Goal: Complete application form: Complete application form

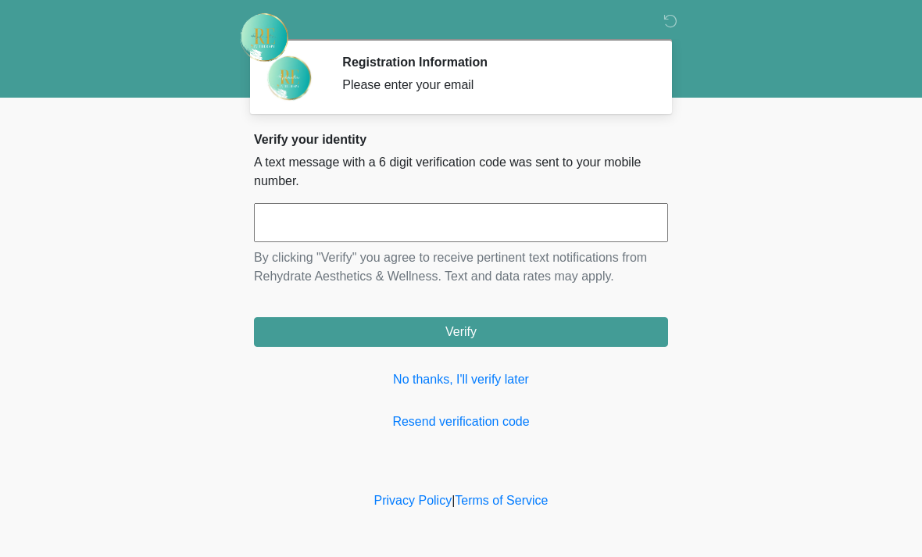
click at [423, 221] on input "text" at bounding box center [461, 222] width 414 height 39
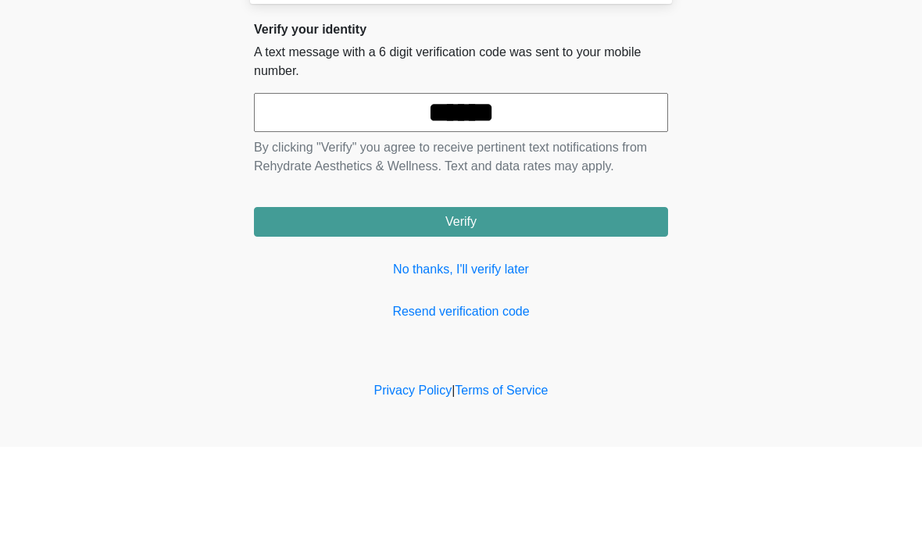
type input "******"
click at [531, 317] on button "Verify" at bounding box center [461, 332] width 414 height 30
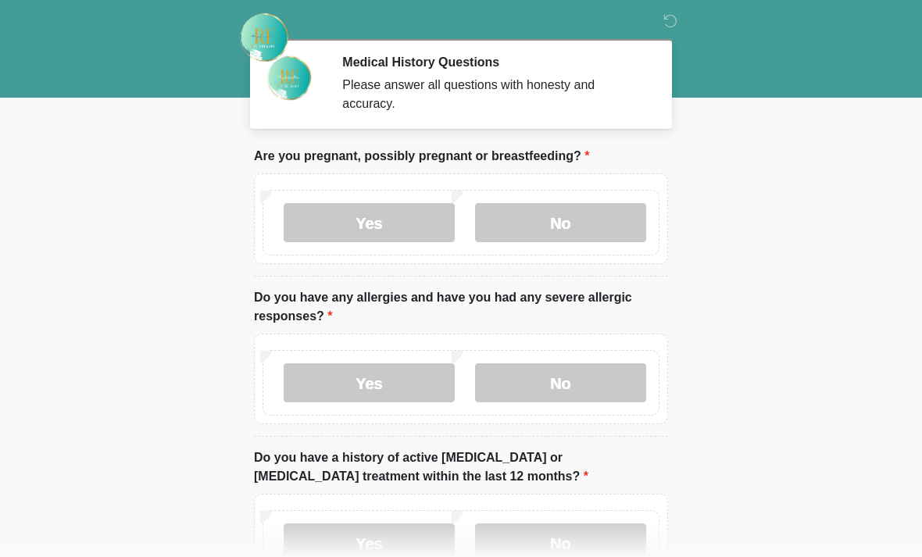
click at [598, 214] on label "No" at bounding box center [560, 222] width 171 height 39
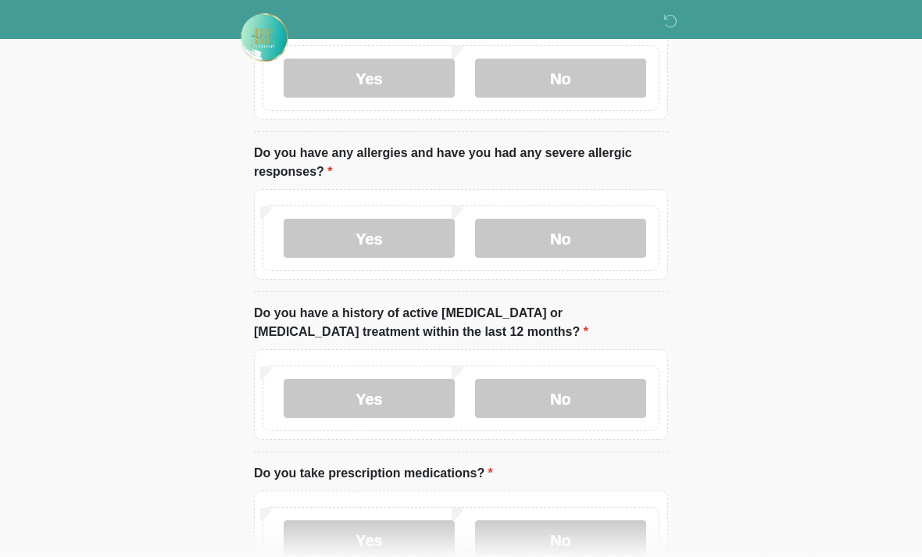
scroll to position [145, 0]
click at [402, 233] on label "Yes" at bounding box center [369, 237] width 171 height 39
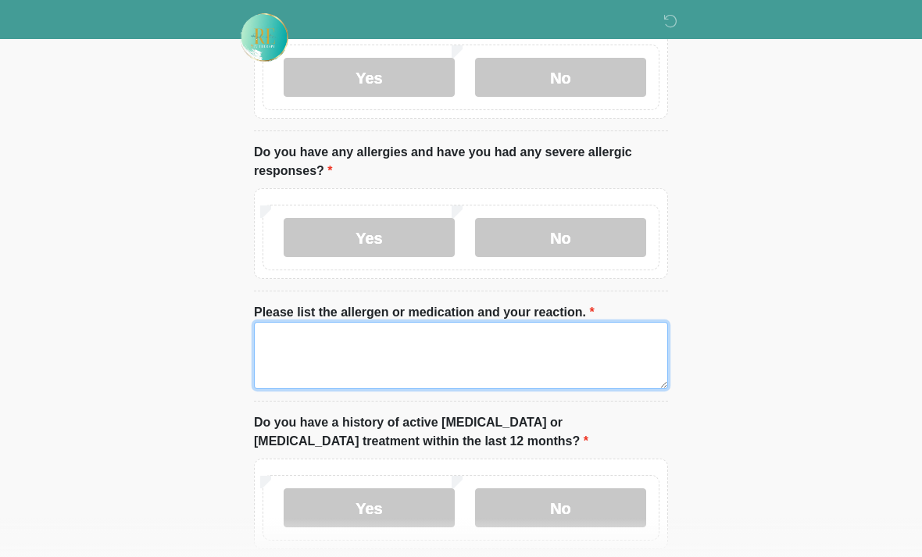
click at [466, 348] on textarea "Please list the allergen or medication and your reaction." at bounding box center [461, 355] width 414 height 67
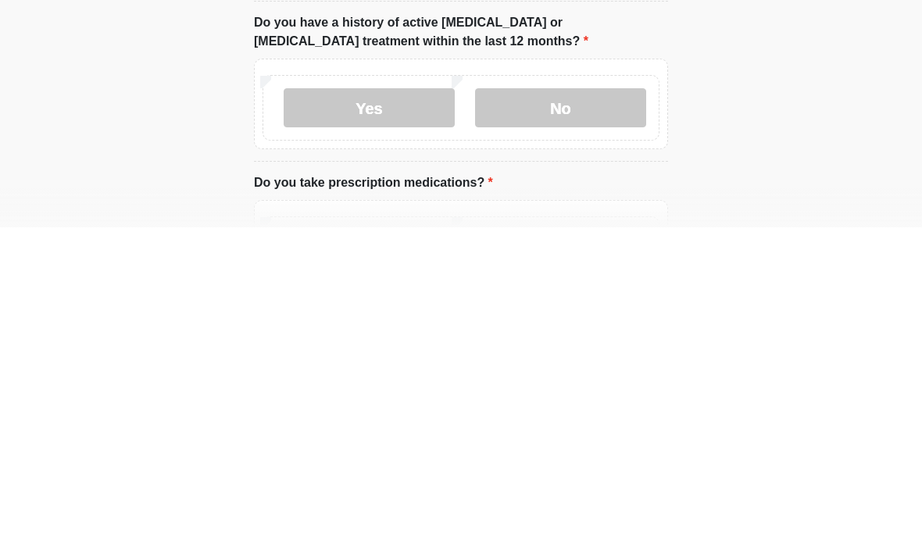
scroll to position [216, 0]
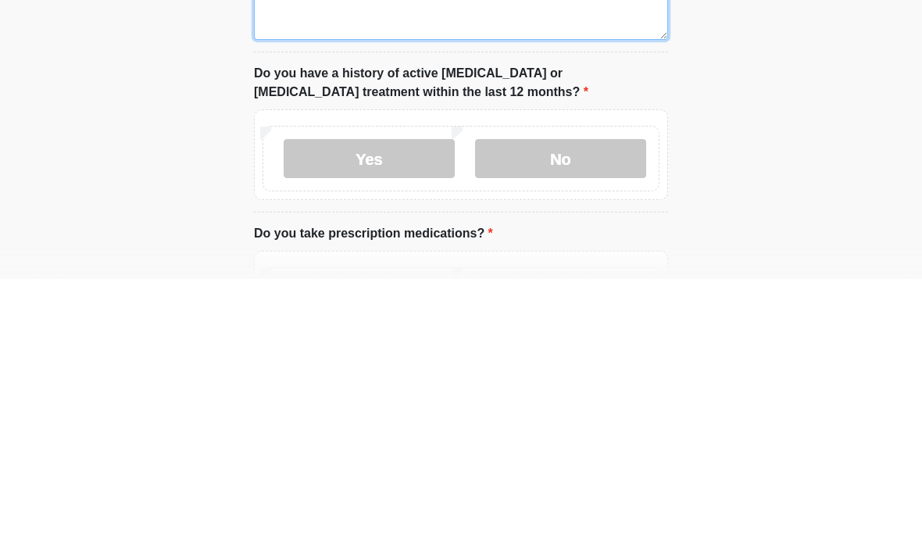
type textarea "*******"
click at [567, 417] on label "No" at bounding box center [560, 436] width 171 height 39
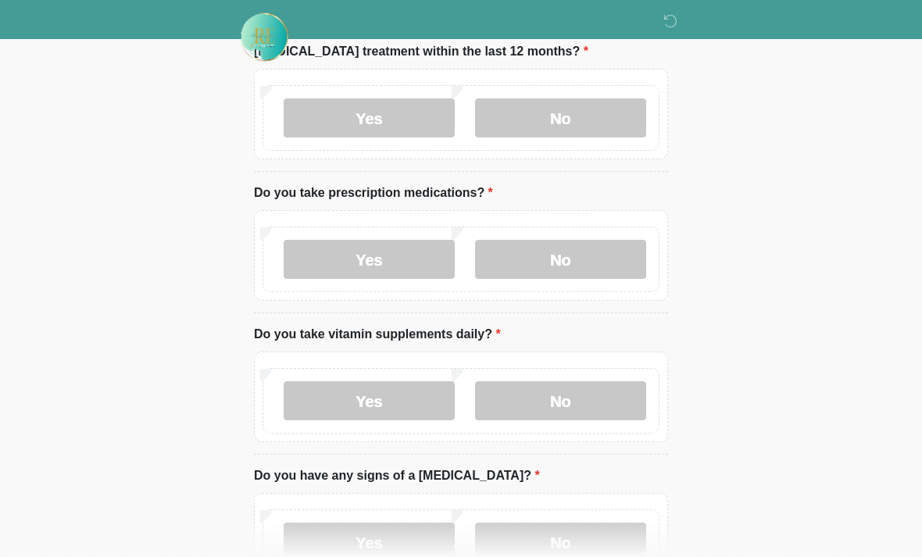
scroll to position [563, 0]
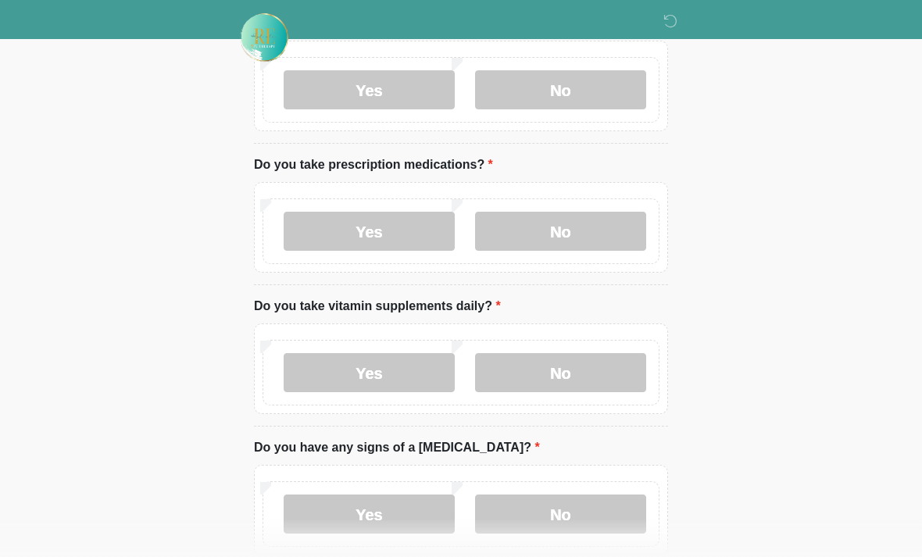
click at [593, 231] on label "No" at bounding box center [560, 231] width 171 height 39
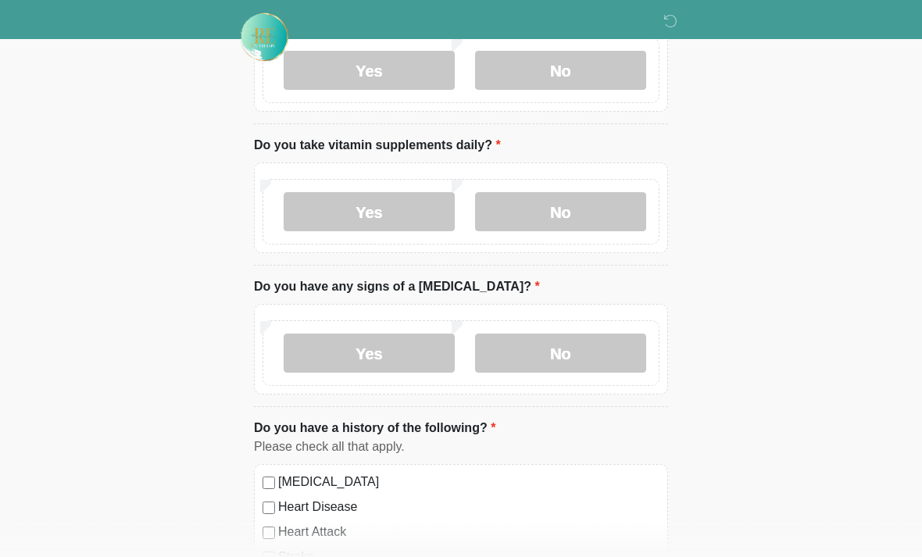
scroll to position [724, 0]
click at [588, 220] on label "No" at bounding box center [560, 212] width 171 height 39
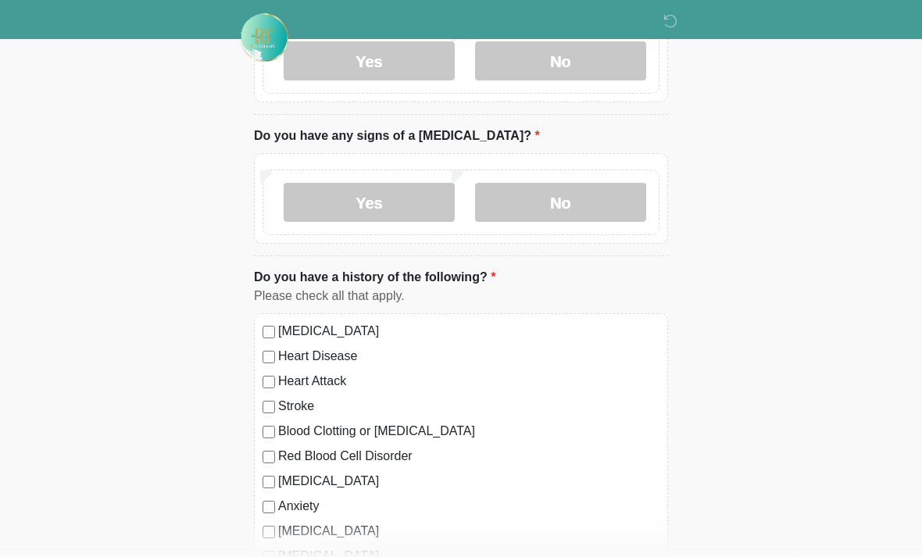
scroll to position [876, 0]
click at [584, 204] on label "No" at bounding box center [560, 201] width 171 height 39
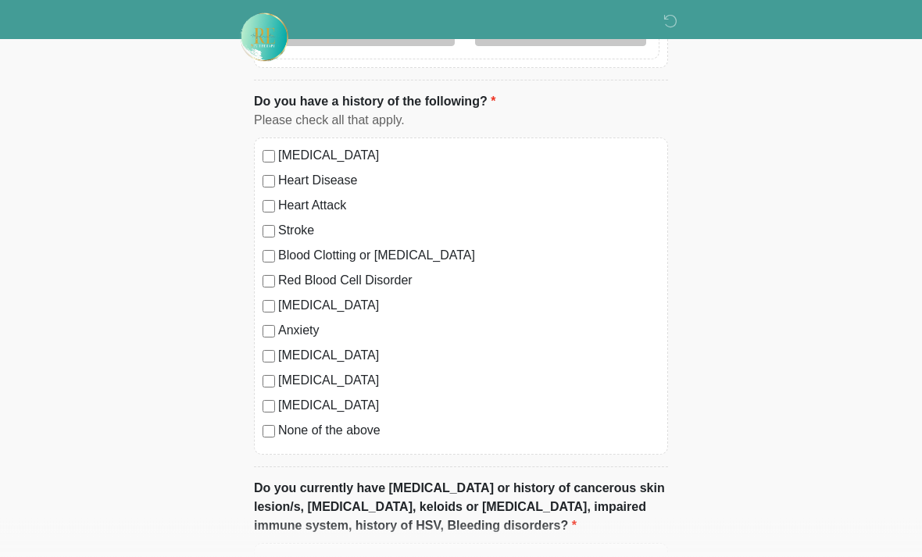
scroll to position [1049, 0]
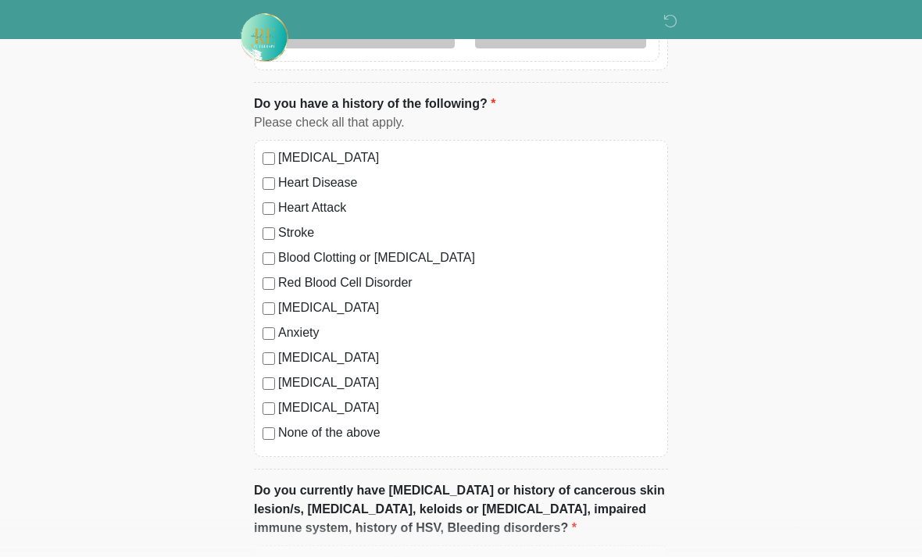
click at [260, 438] on div "High Blood Pressure Heart Disease Heart Attack Stroke Blood Clotting or Bleedin…" at bounding box center [461, 298] width 414 height 317
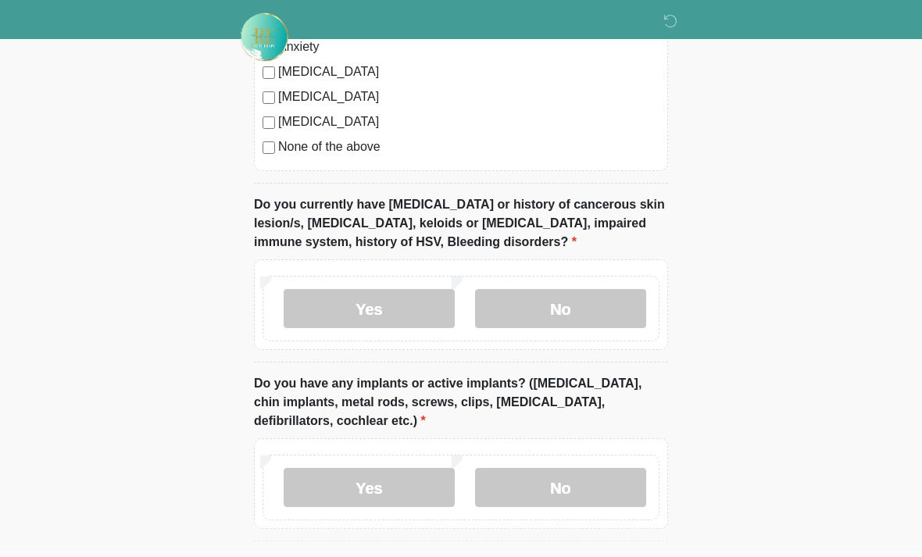
scroll to position [1335, 0]
click at [613, 313] on label "No" at bounding box center [560, 308] width 171 height 39
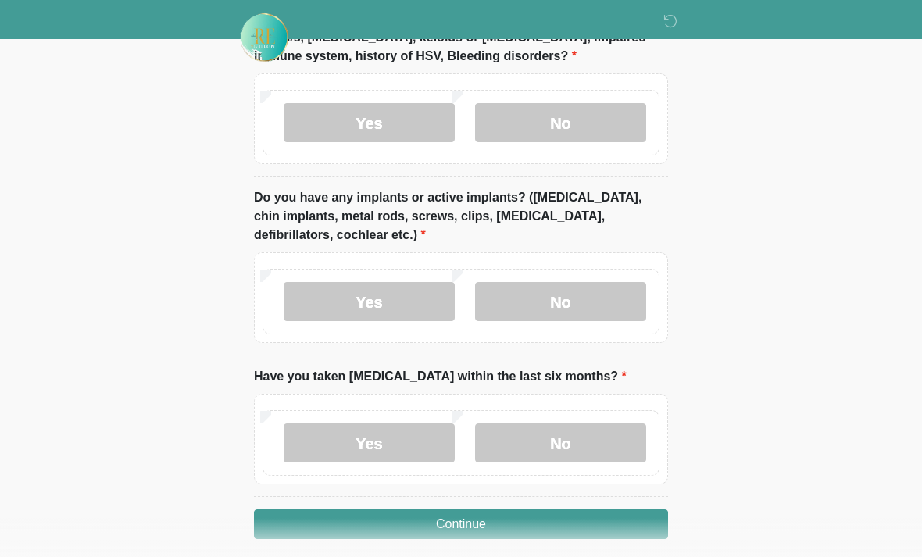
scroll to position [1533, 0]
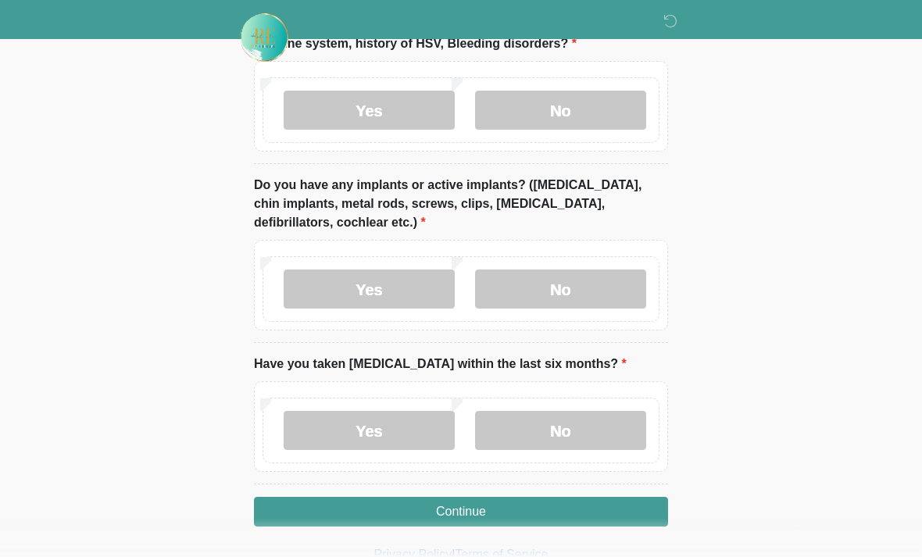
click at [577, 292] on label "No" at bounding box center [560, 289] width 171 height 39
click at [574, 427] on label "No" at bounding box center [560, 430] width 171 height 39
click at [564, 512] on button "Continue" at bounding box center [461, 512] width 414 height 30
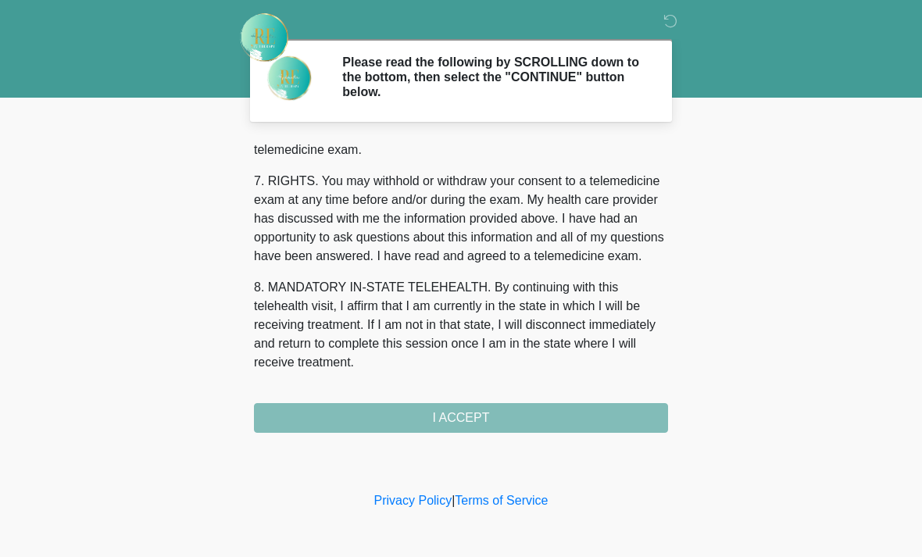
scroll to position [681, 0]
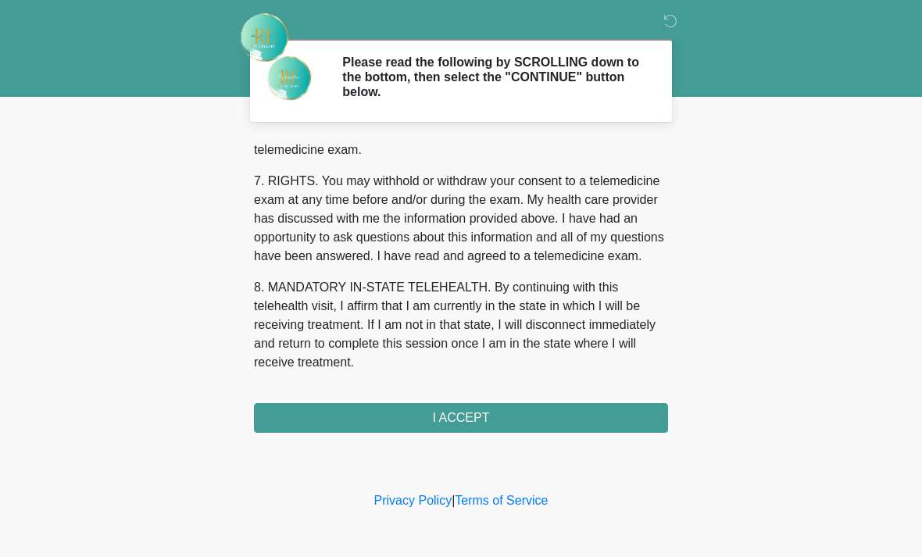
click at [493, 422] on button "I ACCEPT" at bounding box center [461, 418] width 414 height 30
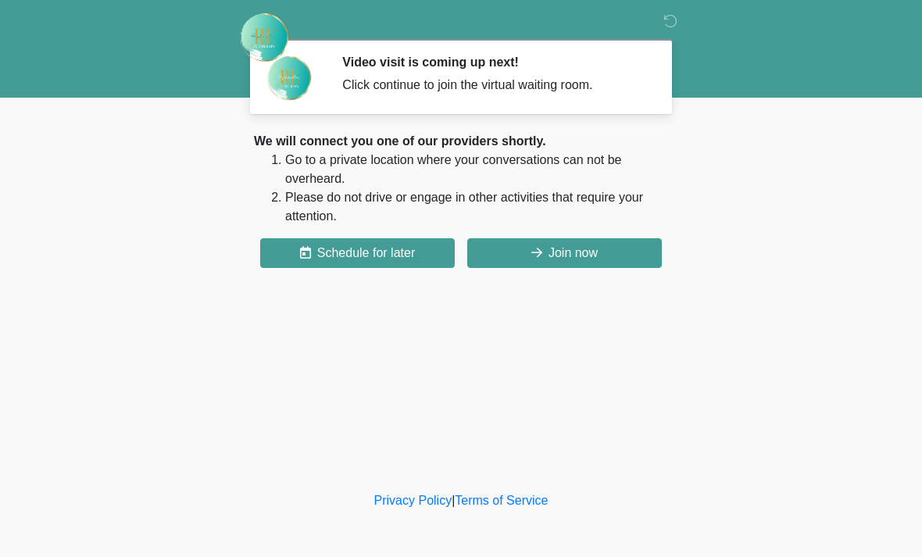
click at [588, 251] on button "Join now" at bounding box center [564, 253] width 195 height 30
